Goal: Information Seeking & Learning: Compare options

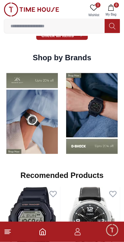
scroll to position [561, 0]
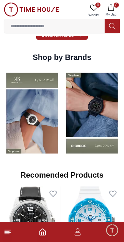
click at [31, 103] on img at bounding box center [32, 113] width 56 height 88
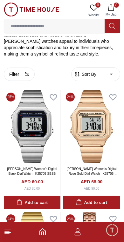
scroll to position [140, 0]
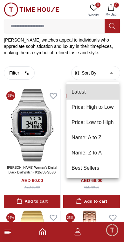
click at [106, 109] on li "Price: High to Low" at bounding box center [92, 107] width 52 height 15
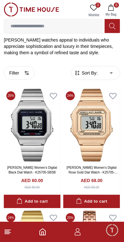
type input "*"
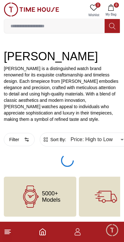
scroll to position [73, 0]
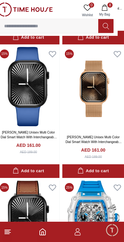
scroll to position [2900, 6]
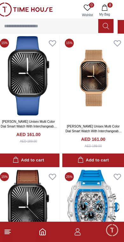
click at [92, 77] on img at bounding box center [93, 78] width 62 height 84
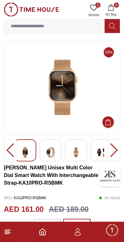
click at [113, 151] on div at bounding box center [113, 150] width 13 height 22
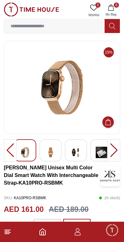
click at [111, 150] on div at bounding box center [113, 150] width 13 height 22
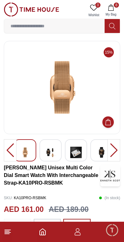
click at [111, 149] on div at bounding box center [113, 150] width 13 height 22
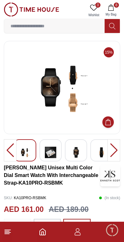
click at [110, 149] on div at bounding box center [113, 150] width 13 height 22
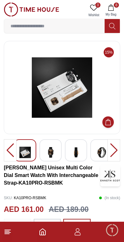
click at [110, 150] on div at bounding box center [113, 150] width 13 height 22
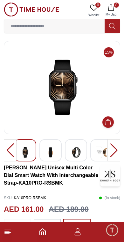
click at [110, 152] on div at bounding box center [113, 150] width 13 height 22
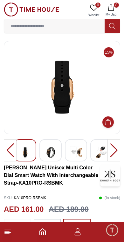
click at [109, 149] on div at bounding box center [113, 150] width 13 height 22
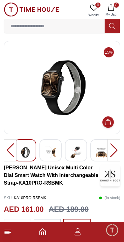
click at [113, 149] on div at bounding box center [113, 150] width 13 height 22
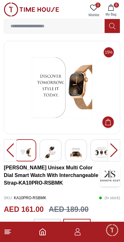
click at [7, 147] on div at bounding box center [10, 150] width 13 height 22
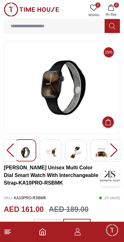
click at [111, 148] on div at bounding box center [113, 150] width 13 height 22
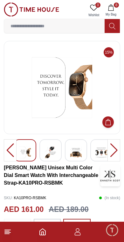
click at [115, 148] on div at bounding box center [113, 150] width 13 height 22
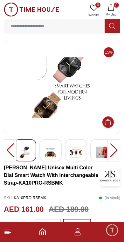
click at [113, 152] on div at bounding box center [113, 150] width 13 height 22
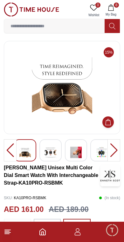
click at [111, 146] on div at bounding box center [113, 150] width 13 height 22
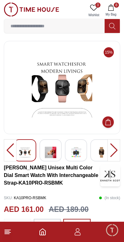
click at [113, 145] on div at bounding box center [113, 150] width 13 height 22
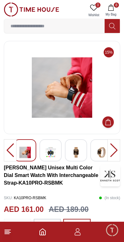
click at [40, 235] on icon "Home" at bounding box center [43, 232] width 6 height 6
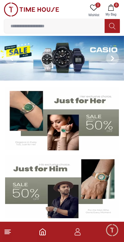
click at [64, 196] on img at bounding box center [62, 186] width 114 height 63
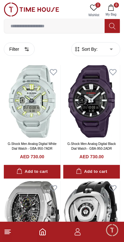
click at [39, 237] on footer "8" at bounding box center [62, 232] width 124 height 20
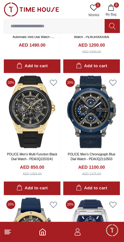
scroll to position [471, 0]
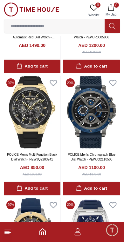
click at [46, 232] on icon "Home" at bounding box center [43, 232] width 8 height 8
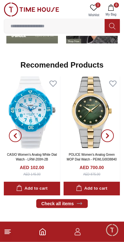
scroll to position [671, 0]
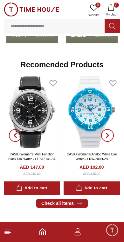
click at [6, 230] on line at bounding box center [8, 230] width 6 height 0
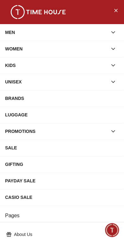
click at [7, 96] on div "BRANDS" at bounding box center [62, 98] width 114 height 11
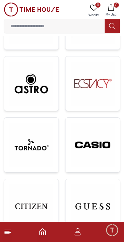
scroll to position [220, 0]
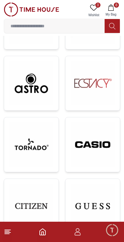
click at [101, 139] on img at bounding box center [92, 144] width 44 height 44
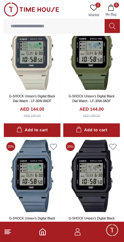
scroll to position [181, 0]
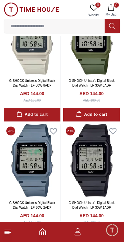
click at [96, 164] on img at bounding box center [91, 160] width 56 height 73
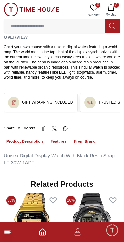
scroll to position [381, 0]
click at [45, 231] on icon "Home" at bounding box center [43, 232] width 6 height 6
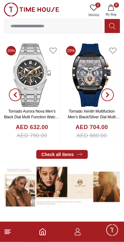
scroll to position [227, 0]
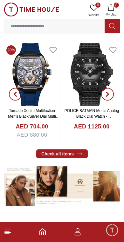
click at [6, 232] on icon at bounding box center [8, 232] width 8 height 8
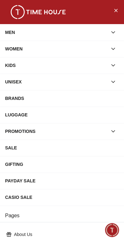
click at [10, 97] on div "BRANDS" at bounding box center [62, 98] width 114 height 11
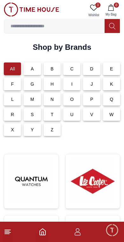
click at [69, 70] on div "C" at bounding box center [71, 68] width 17 height 13
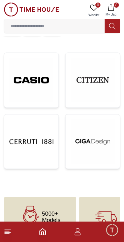
click at [23, 92] on img at bounding box center [31, 80] width 44 height 44
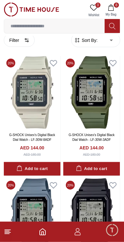
scroll to position [128, 0]
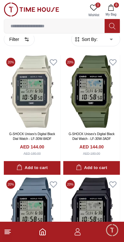
click at [88, 42] on span "Sort By:" at bounding box center [88, 39] width 17 height 6
click at [96, 41] on span "Sort By:" at bounding box center [88, 39] width 17 height 6
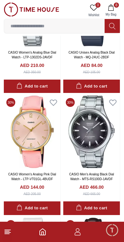
scroll to position [1674, 0]
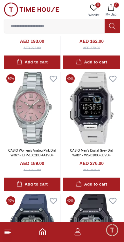
scroll to position [2796, 0]
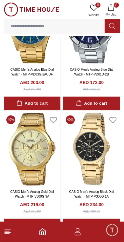
scroll to position [4584, 0]
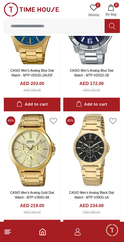
click at [94, 145] on img at bounding box center [91, 150] width 56 height 73
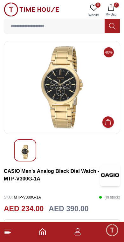
click at [32, 89] on img at bounding box center [61, 87] width 105 height 82
click at [52, 84] on img at bounding box center [61, 87] width 105 height 82
click at [55, 79] on img at bounding box center [61, 87] width 105 height 82
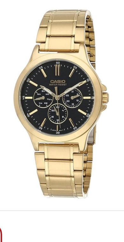
click at [38, 81] on img at bounding box center [61, 87] width 105 height 82
